Goal: Transaction & Acquisition: Purchase product/service

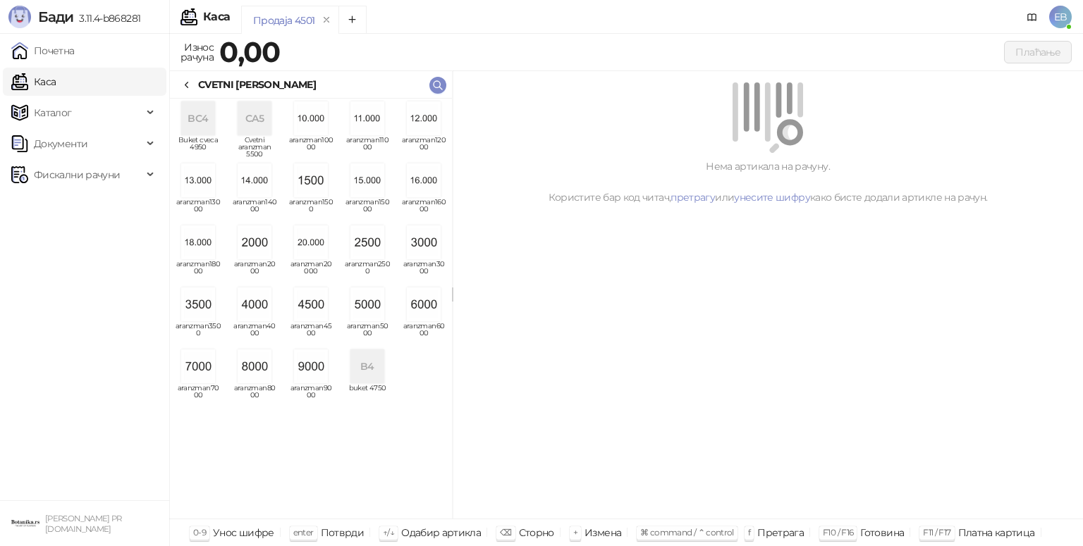
click at [372, 311] on img "grid" at bounding box center [367, 305] width 34 height 34
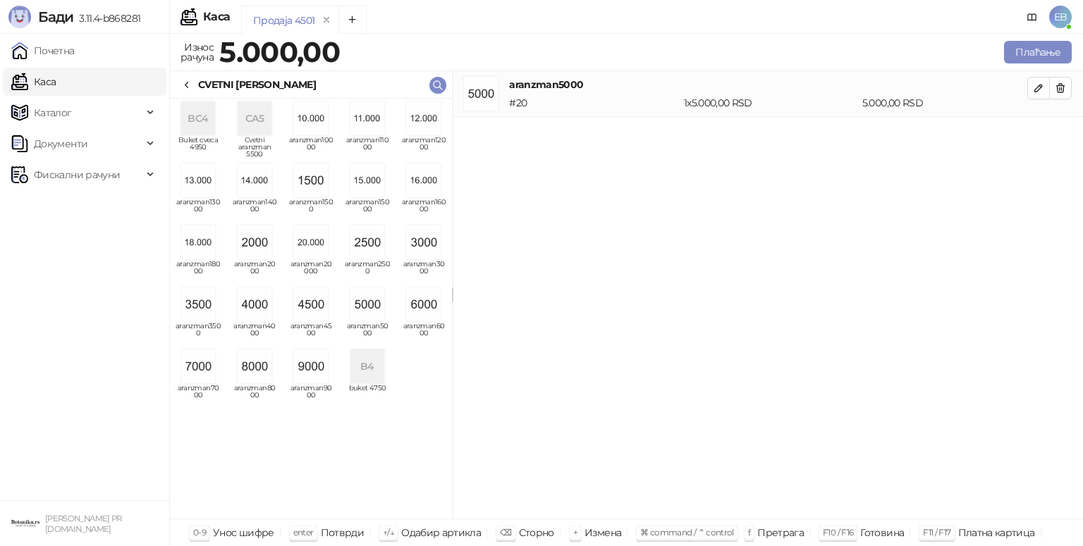
click at [188, 82] on icon at bounding box center [186, 85] width 11 height 11
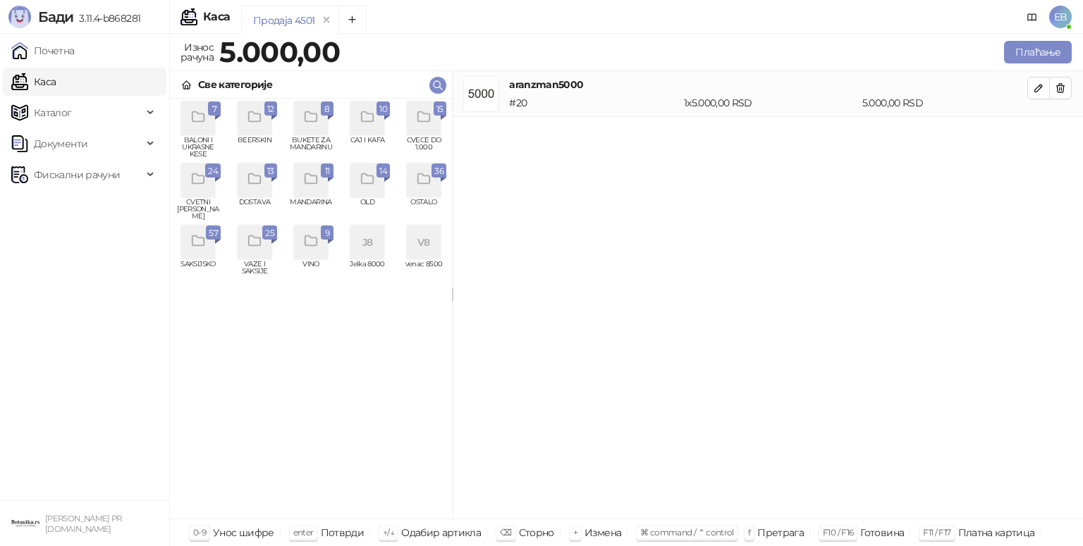
click at [429, 122] on icon "grid" at bounding box center [423, 117] width 12 height 10
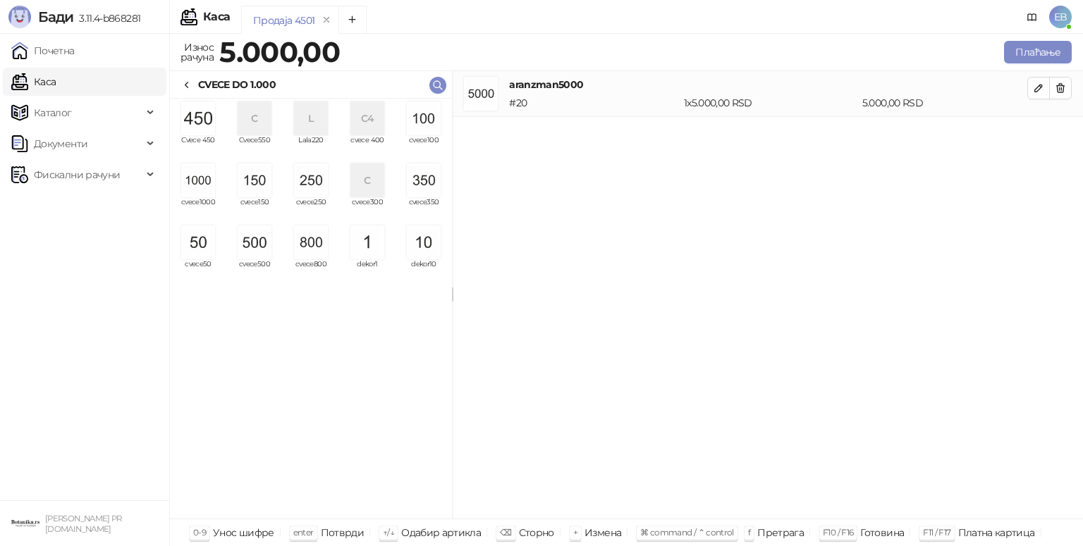
click at [308, 242] on img "grid" at bounding box center [311, 243] width 34 height 34
click at [199, 254] on img "grid" at bounding box center [198, 243] width 34 height 34
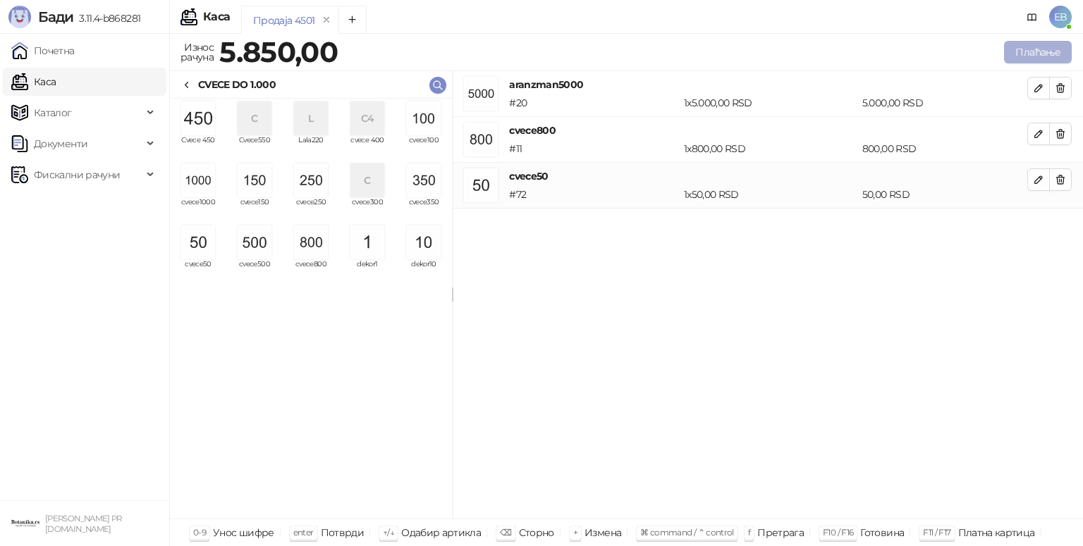
click at [1018, 56] on button "Плаћање" at bounding box center [1038, 52] width 68 height 23
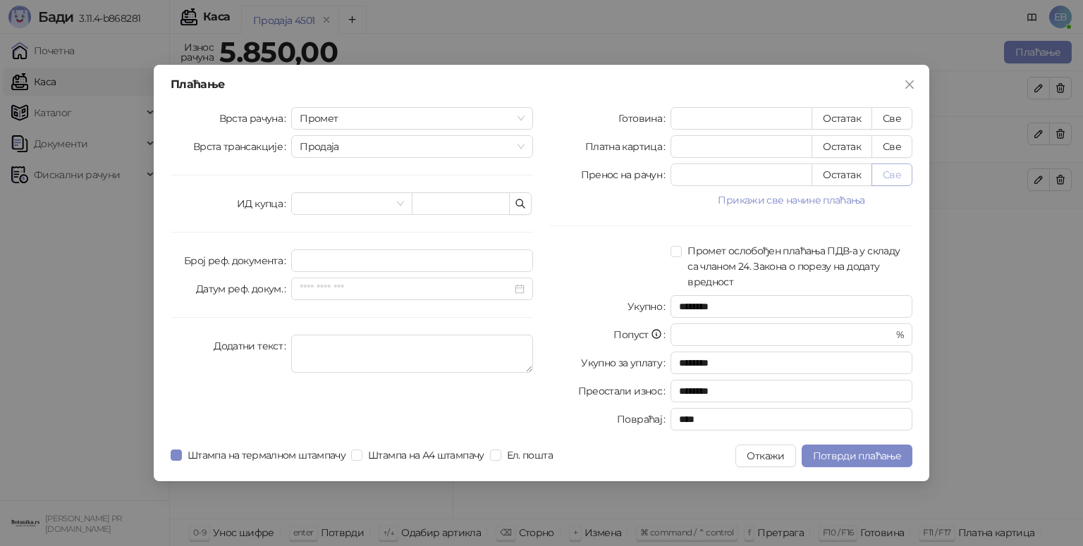
click at [898, 177] on button "Све" at bounding box center [891, 175] width 41 height 23
type input "****"
click at [897, 454] on span "Потврди плаћање" at bounding box center [857, 456] width 88 height 13
